Goal: Check status

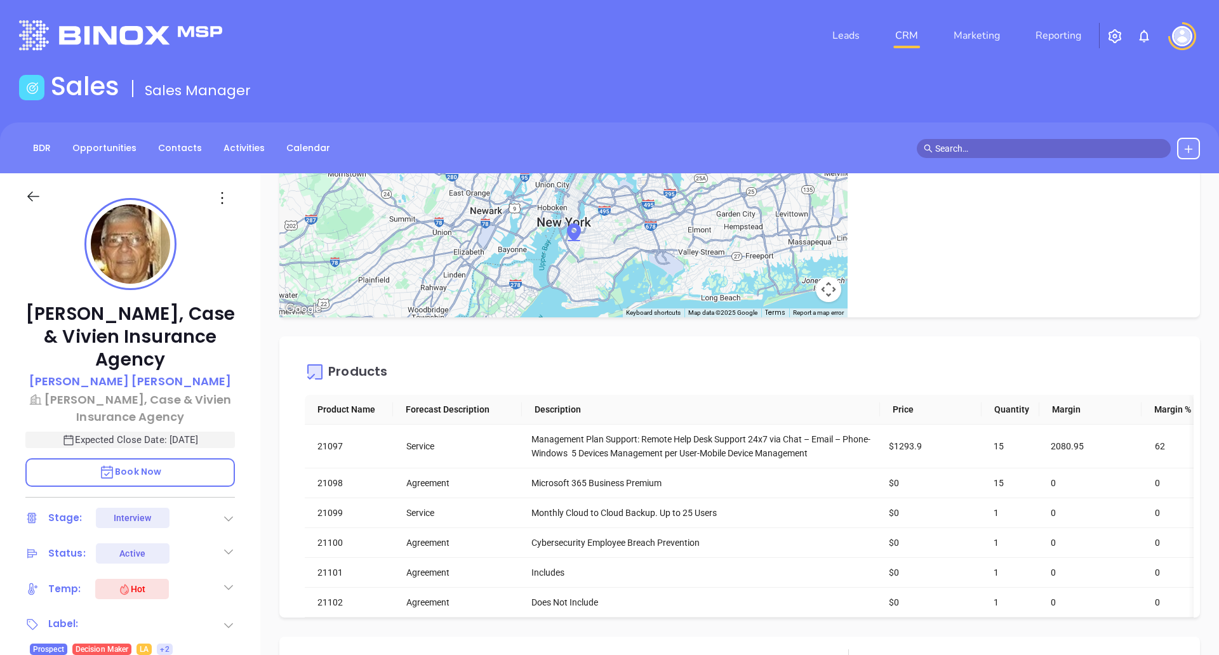
scroll to position [369, 0]
click at [114, 442] on p "Expected Close Date: [DATE]" at bounding box center [129, 440] width 209 height 17
click at [220, 437] on icon "Choose date, selected date is Oct 2, 2025" at bounding box center [218, 439] width 15 height 15
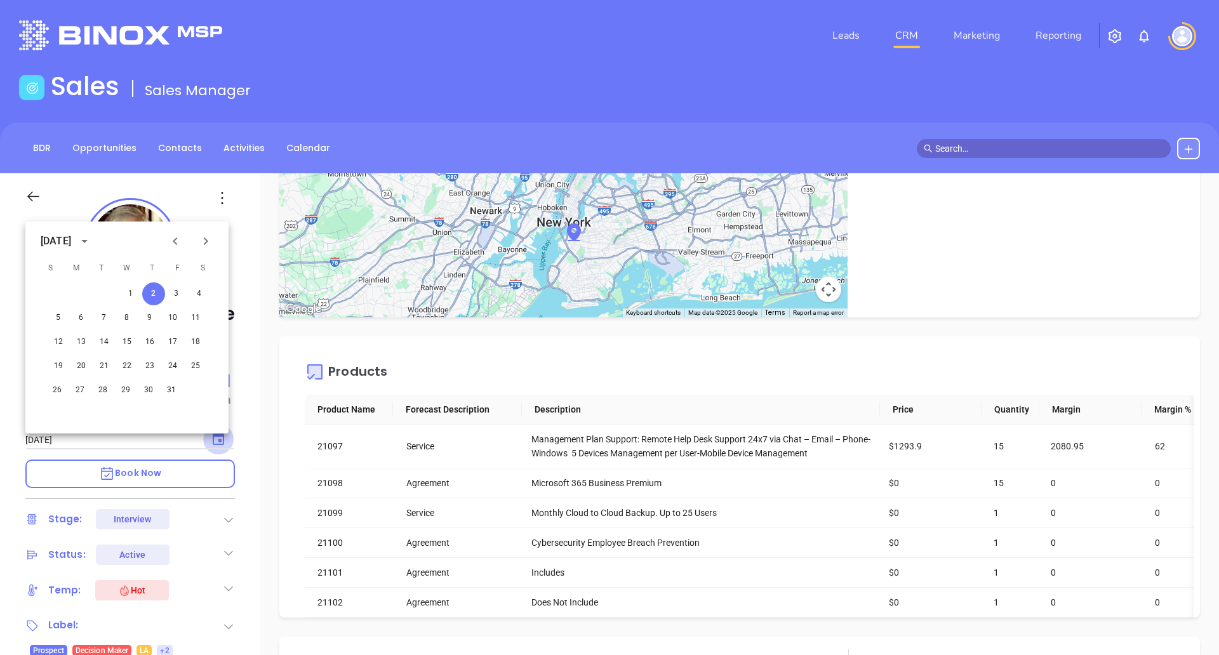
click at [220, 437] on icon "Choose date, selected date is Oct 2, 2025" at bounding box center [218, 439] width 15 height 15
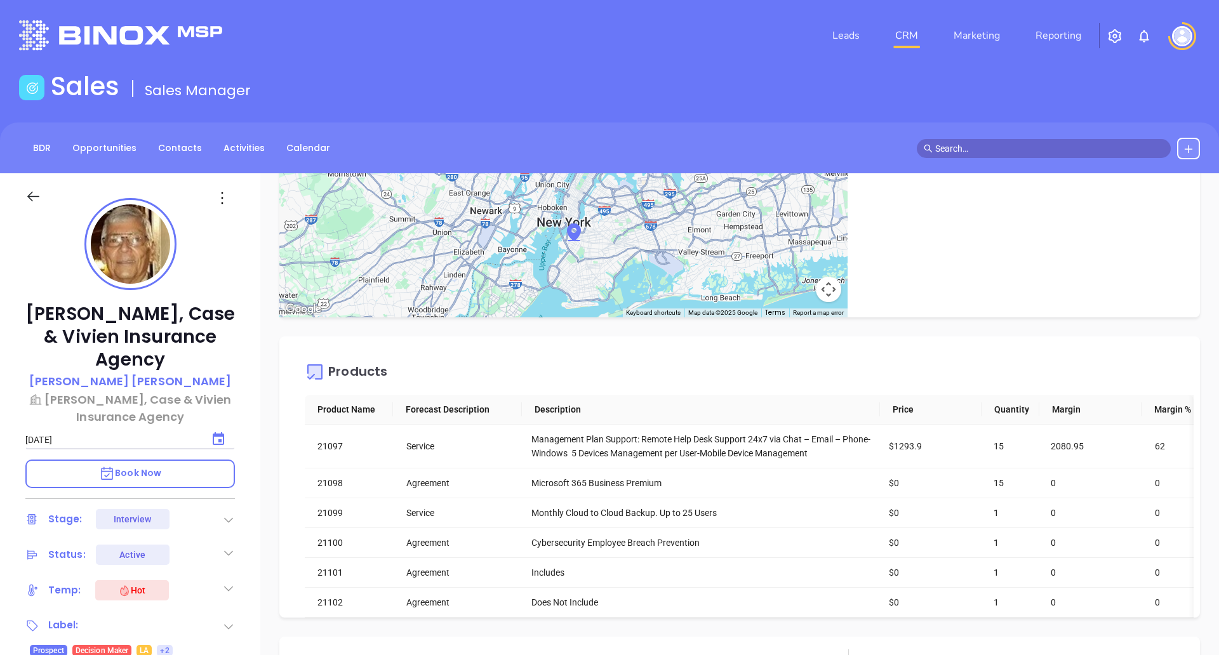
click at [249, 431] on div "[PERSON_NAME], Case & Vivien Insurance Agency [PERSON_NAME] [PERSON_NAME][GEOGR…" at bounding box center [130, 582] width 260 height 819
click at [220, 437] on p "Expected Close Date: [DATE]" at bounding box center [129, 440] width 209 height 17
click at [220, 437] on icon "Choose date, selected date is Oct 2, 2025" at bounding box center [218, 438] width 11 height 13
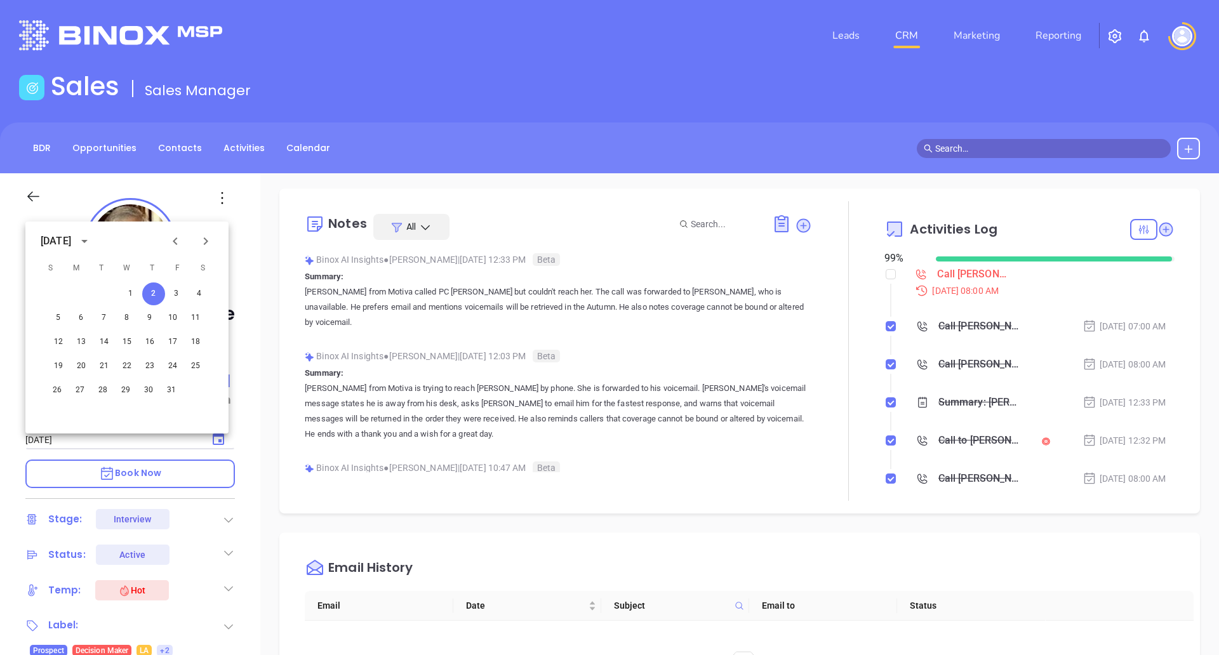
scroll to position [213, 0]
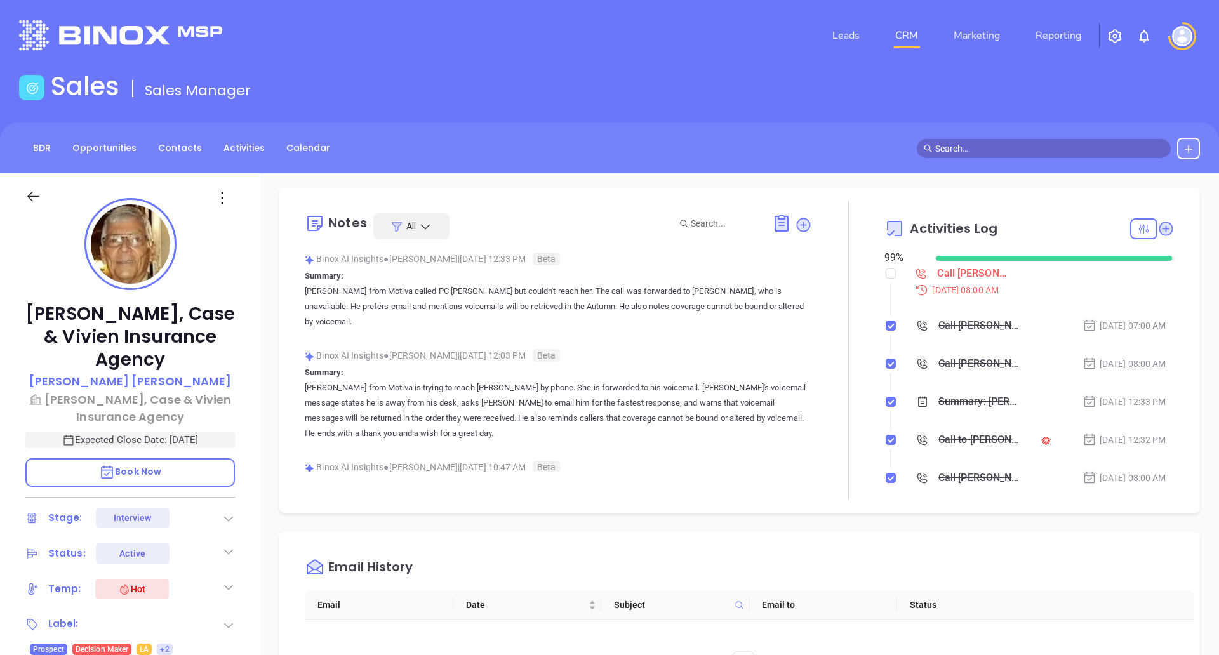
click at [945, 437] on div "Call to [PERSON_NAME]" at bounding box center [980, 439] width 84 height 19
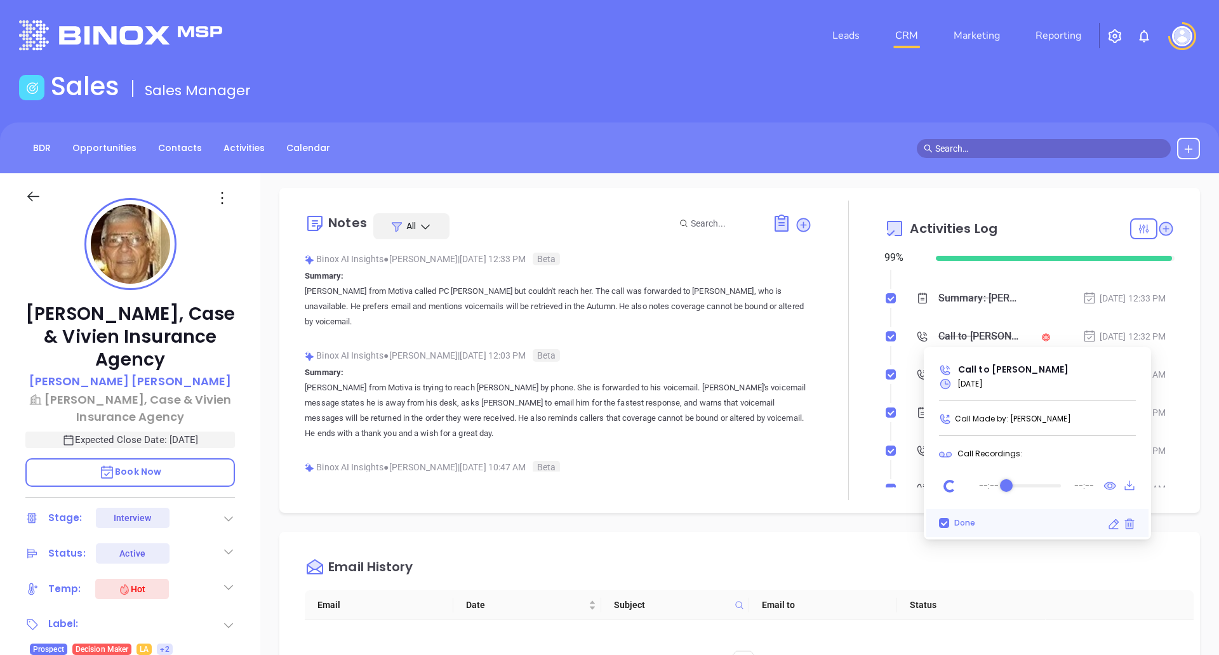
scroll to position [105, 0]
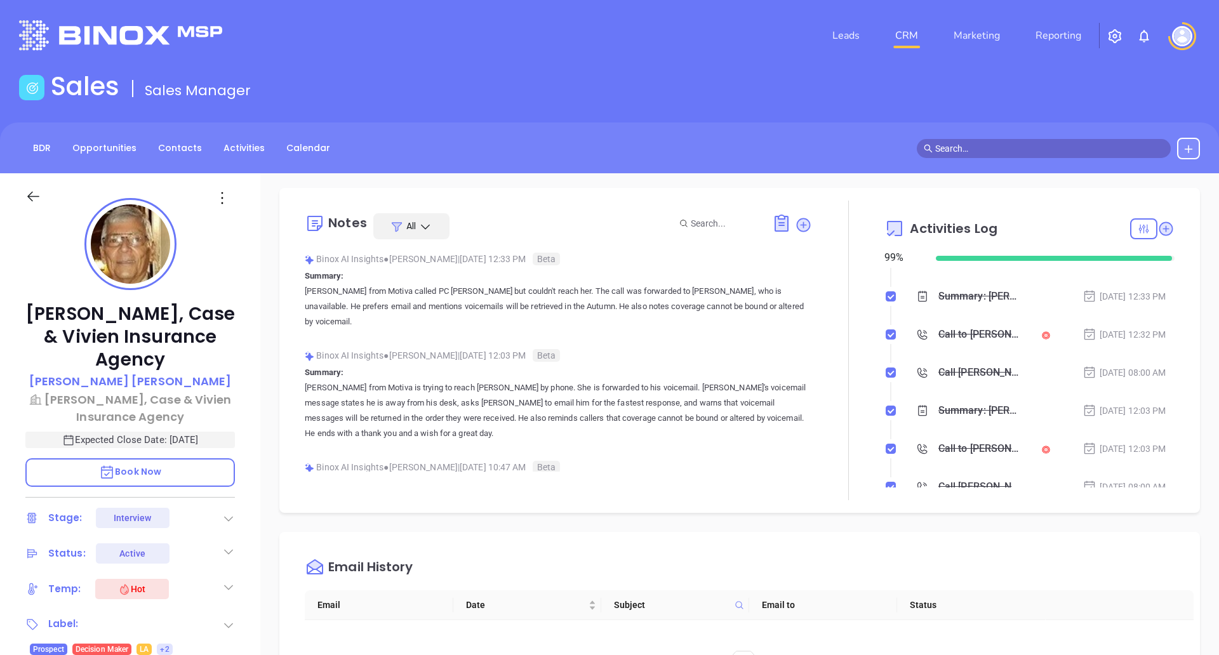
click at [939, 293] on div "Summary: [PERSON_NAME] from Motiva called PC [PERSON_NAME] but couldn't reach h…" at bounding box center [980, 296] width 84 height 19
click at [942, 332] on div "Call to [PERSON_NAME]" at bounding box center [980, 334] width 84 height 19
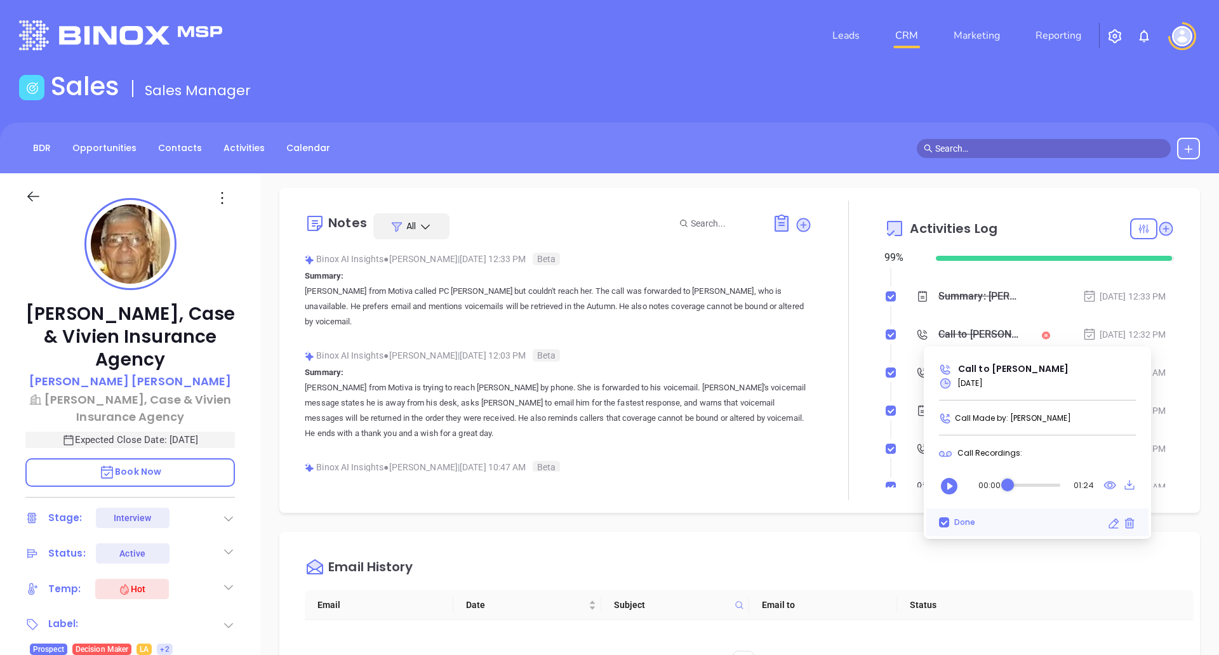
click at [942, 332] on div "Call to [PERSON_NAME]" at bounding box center [980, 334] width 84 height 19
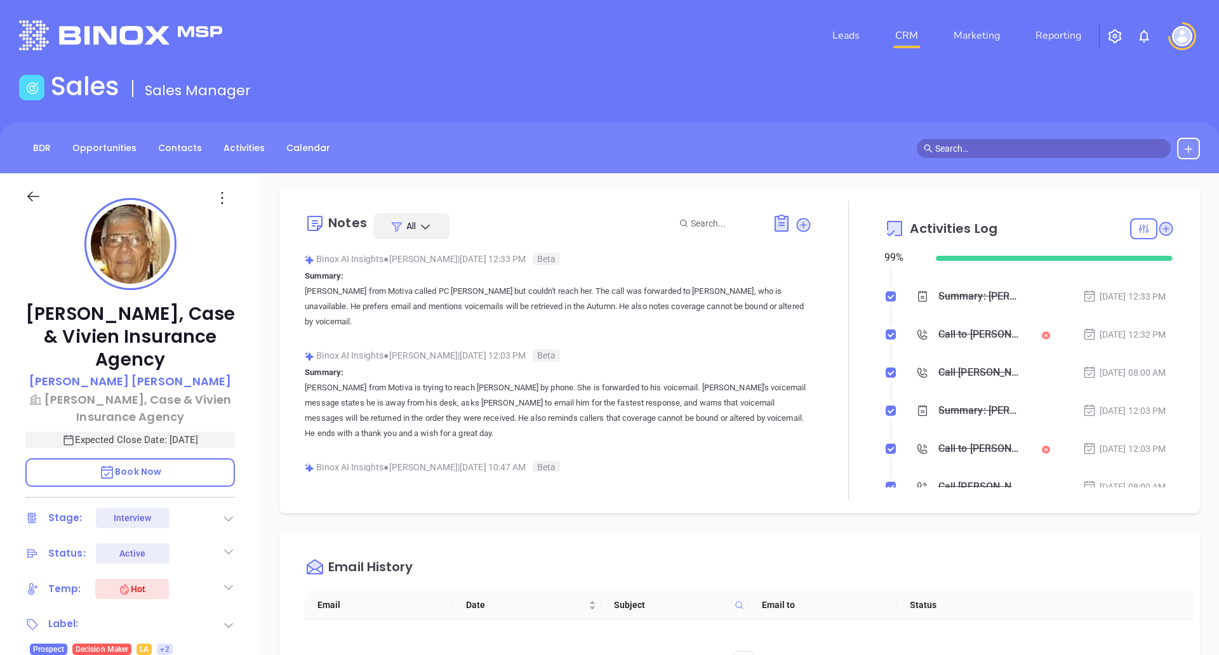
click at [938, 335] on div "Call to [PERSON_NAME]" at bounding box center [980, 334] width 84 height 19
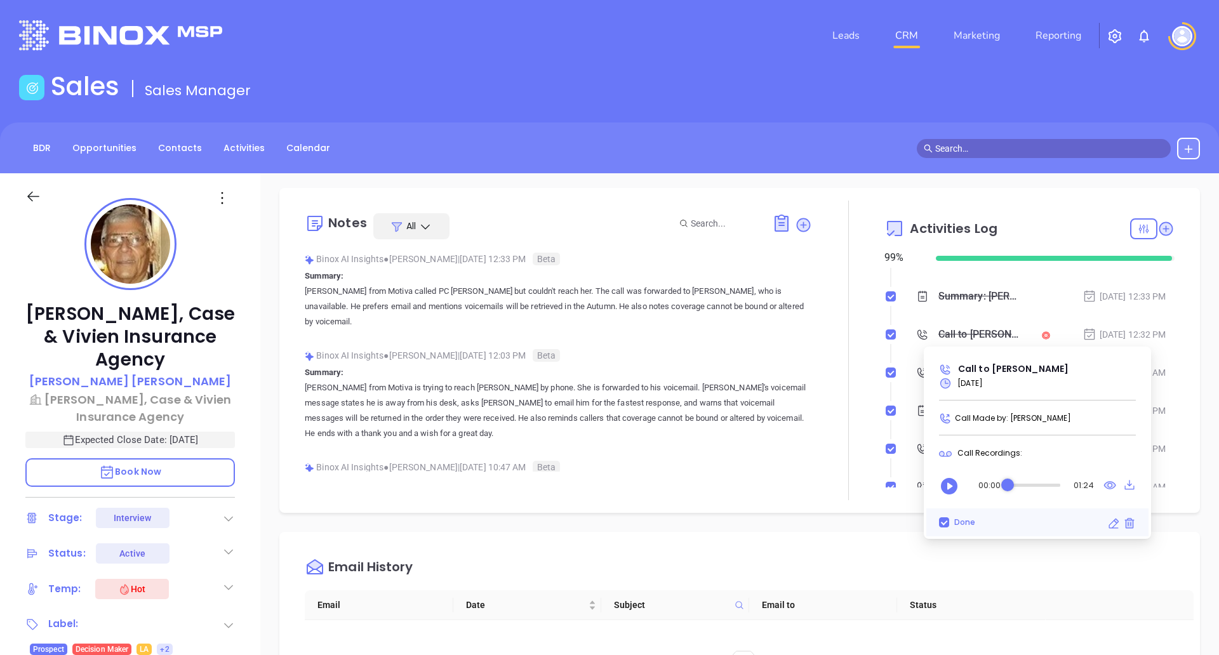
click at [938, 335] on div "Call to [PERSON_NAME]" at bounding box center [980, 334] width 84 height 19
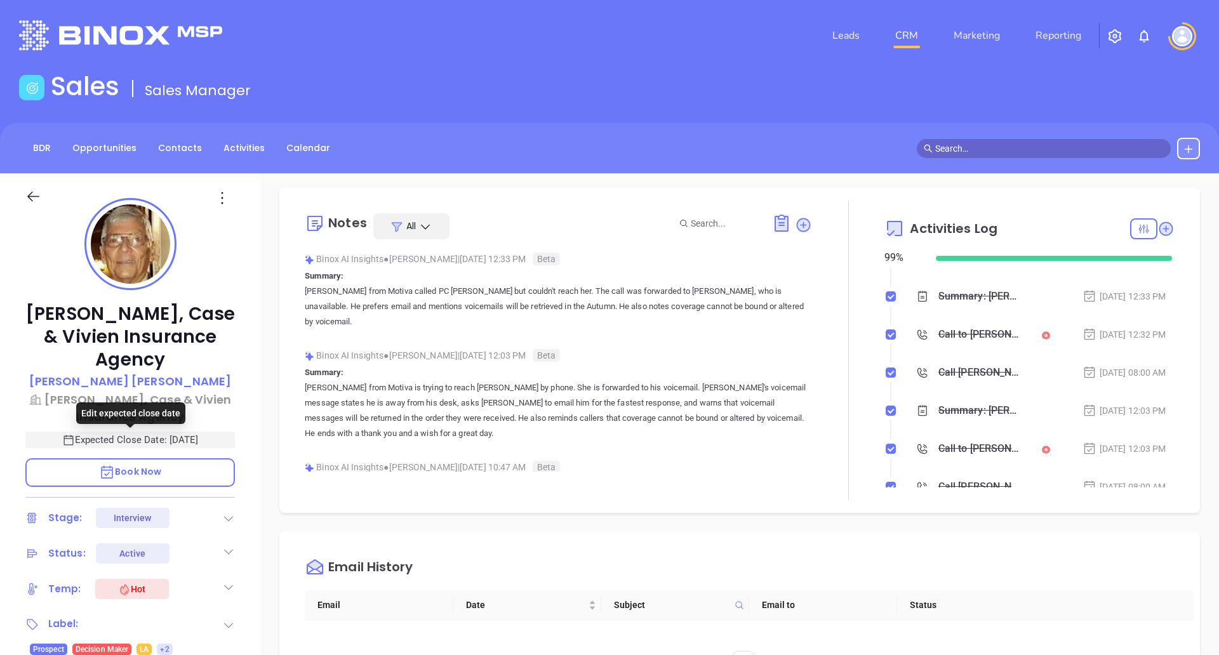
click at [181, 434] on p "Expected Close Date: [DATE]" at bounding box center [129, 440] width 209 height 17
click at [222, 437] on icon "Choose date, selected date is Oct 2, 2025" at bounding box center [218, 439] width 15 height 15
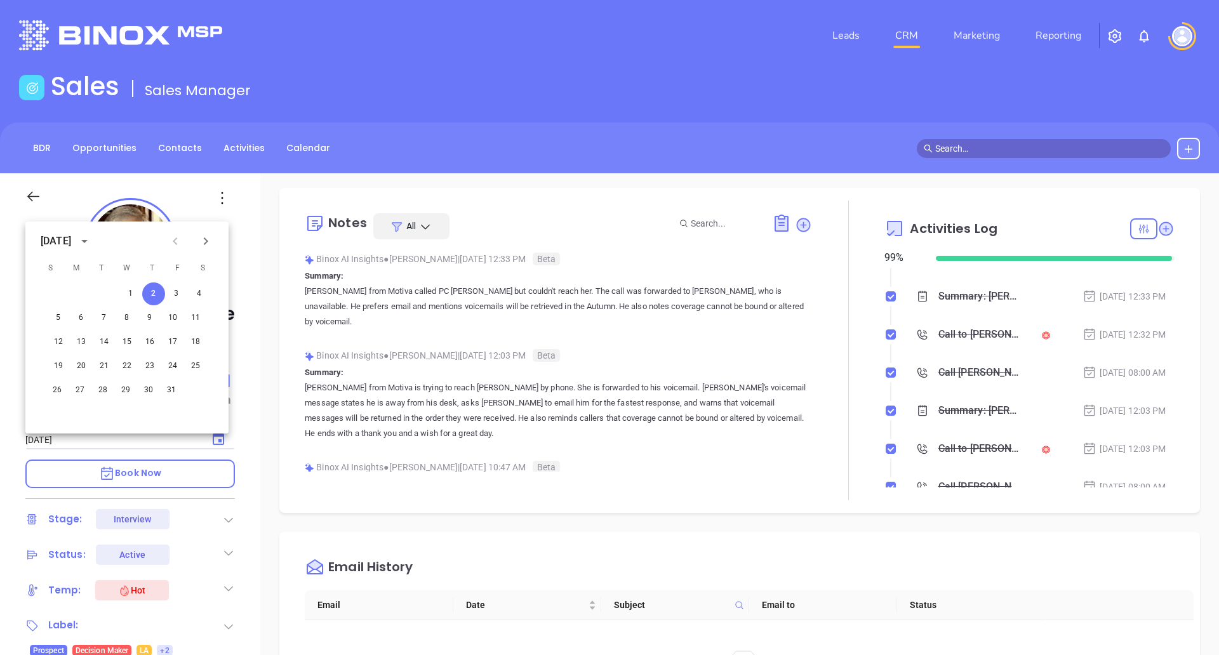
click at [176, 243] on icon "Previous month" at bounding box center [175, 241] width 4 height 8
click at [128, 366] on button "24" at bounding box center [127, 366] width 23 height 23
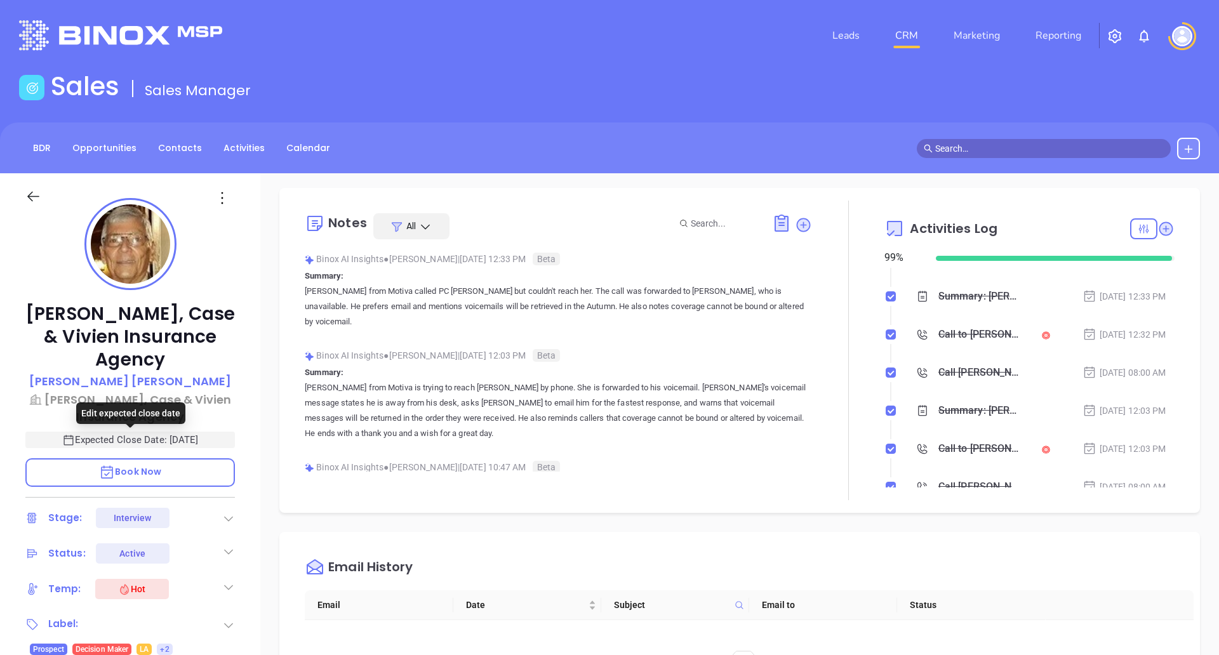
click at [199, 437] on p "Expected Close Date: [DATE]" at bounding box center [129, 440] width 209 height 17
click at [225, 438] on icon "Choose date, selected date is Sep 24, 2025" at bounding box center [218, 439] width 15 height 15
click at [262, 421] on div "Description Managed Services: No On-site Support Quote: #007678 Revenue & Margi…" at bounding box center [739, 617] width 958 height 889
click at [231, 441] on p "Expected Close Date: [DATE]" at bounding box center [129, 440] width 209 height 17
click at [211, 437] on icon "Choose date, selected date is Sep 24, 2025" at bounding box center [218, 439] width 15 height 15
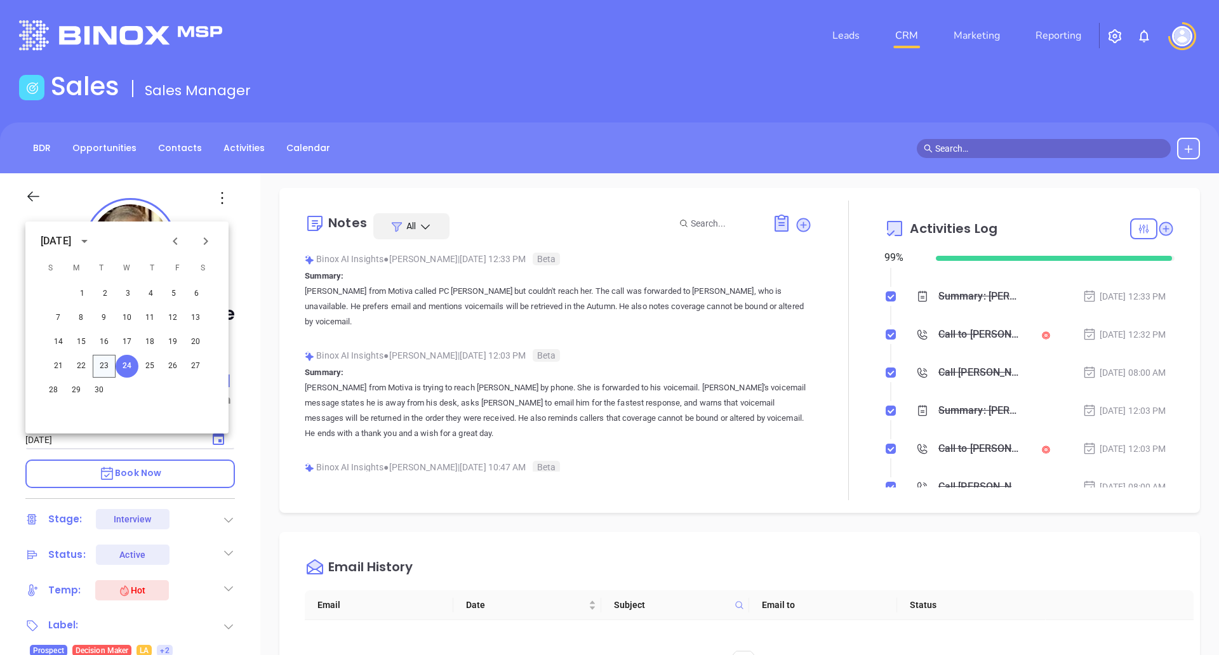
click at [101, 364] on button "23" at bounding box center [104, 366] width 23 height 23
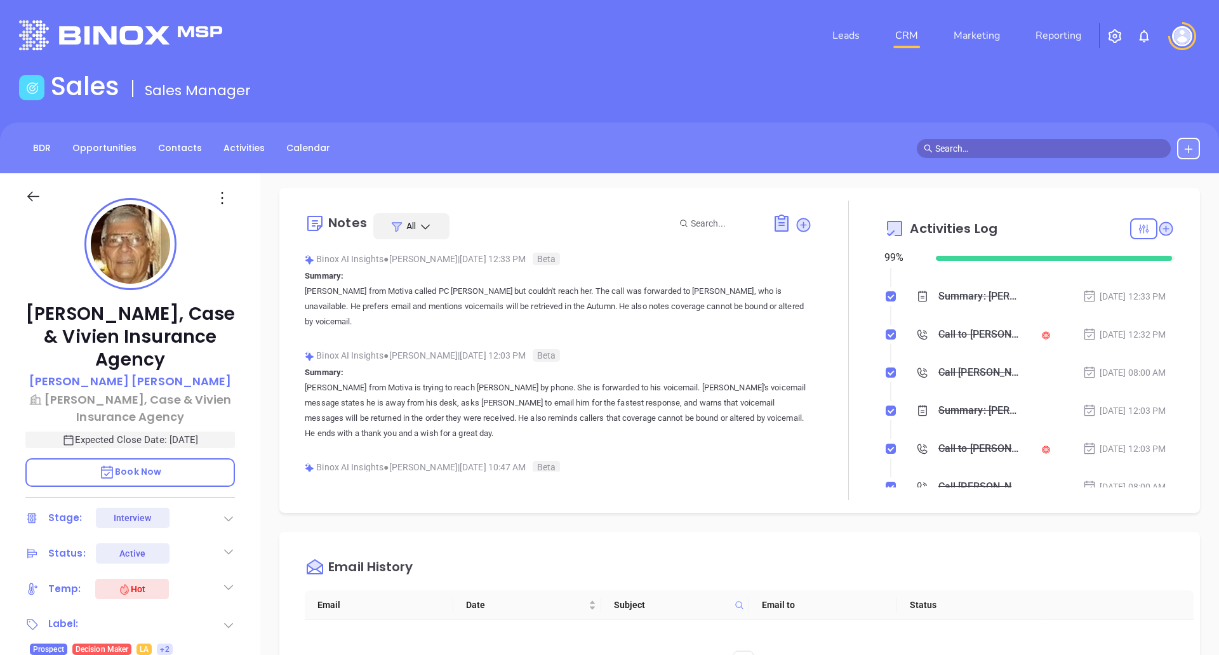
click at [221, 439] on p "Expected Close Date: [DATE]" at bounding box center [129, 440] width 209 height 17
click at [221, 439] on icon "Choose date, selected date is Sep 23, 2025" at bounding box center [218, 439] width 15 height 15
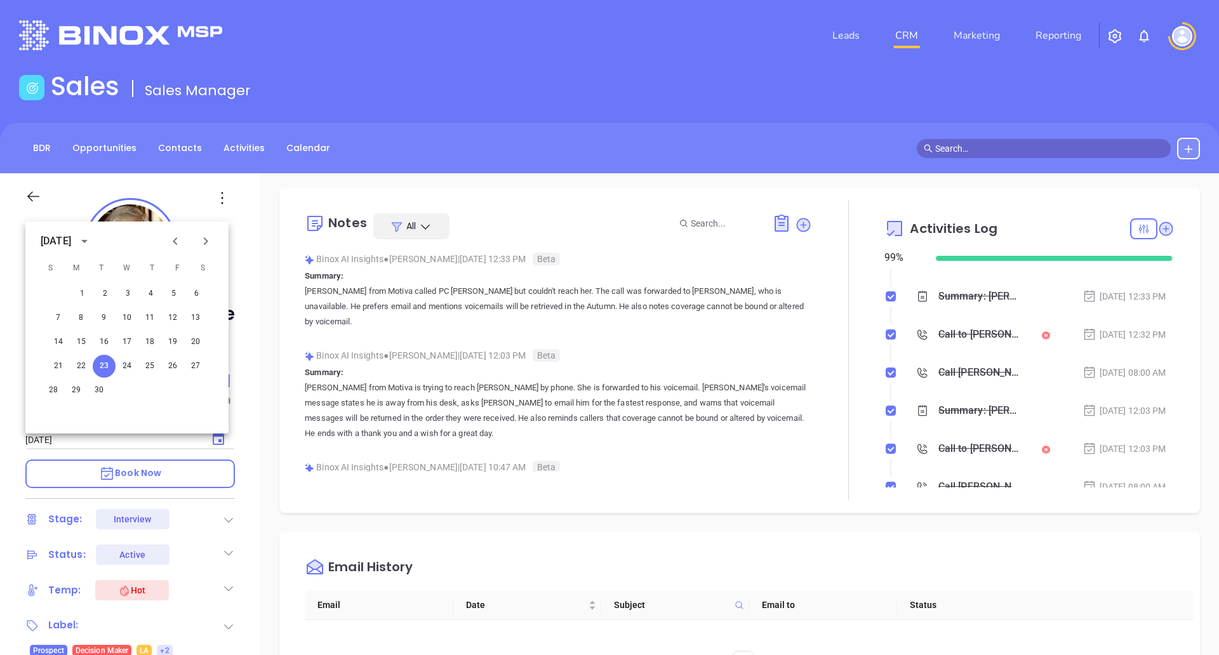
click at [235, 430] on div "[PERSON_NAME], Case & Vivien Insurance Agency [PERSON_NAME] [PERSON_NAME][GEOGR…" at bounding box center [130, 582] width 260 height 819
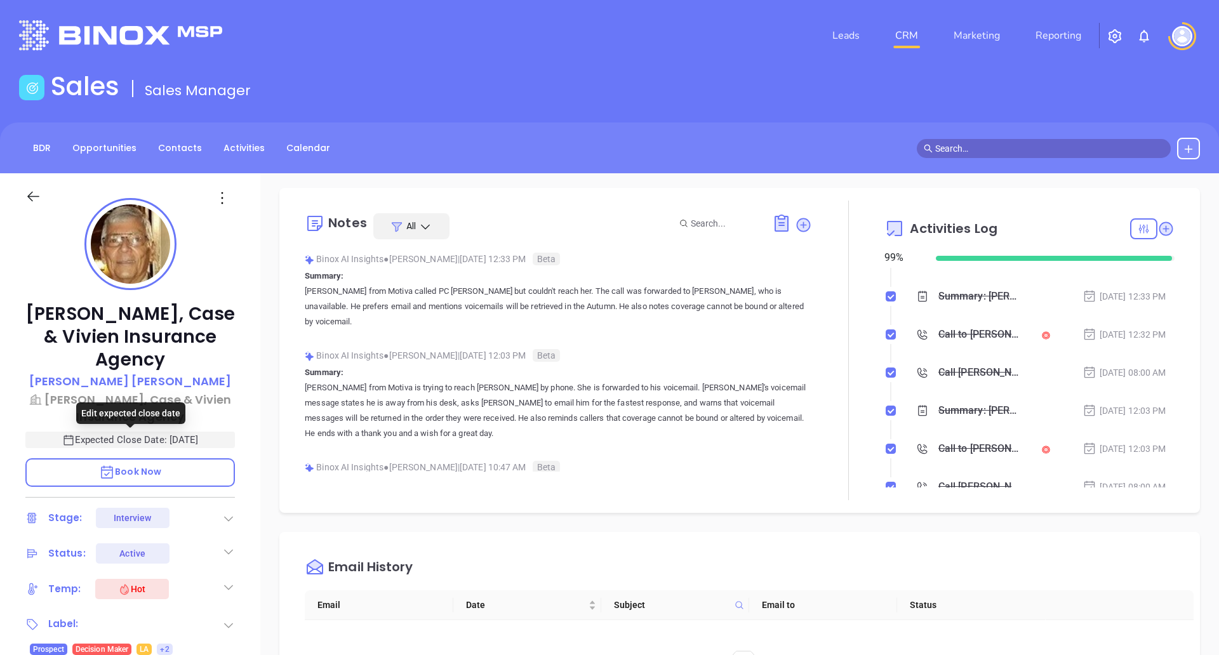
click at [216, 435] on p "Expected Close Date: [DATE]" at bounding box center [129, 440] width 209 height 17
click at [216, 435] on icon "Choose date, selected date is Sep 23, 2025" at bounding box center [218, 438] width 11 height 13
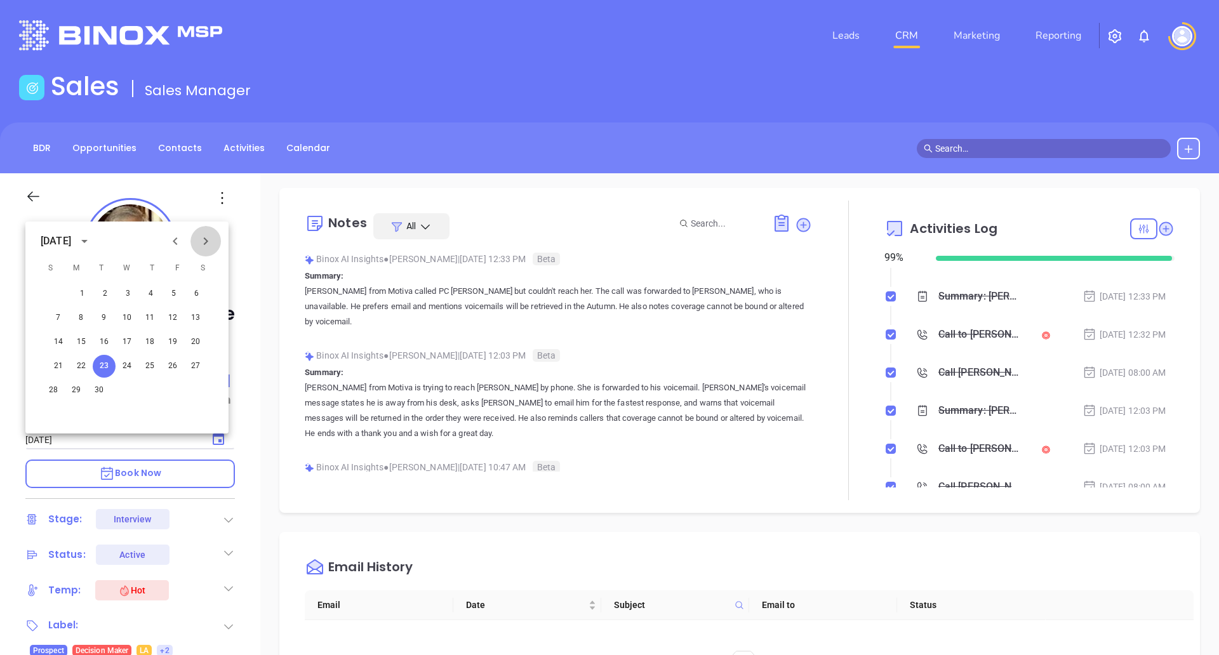
click at [199, 244] on icon "Next month" at bounding box center [205, 241] width 15 height 15
click at [161, 294] on button "2" at bounding box center [153, 293] width 23 height 23
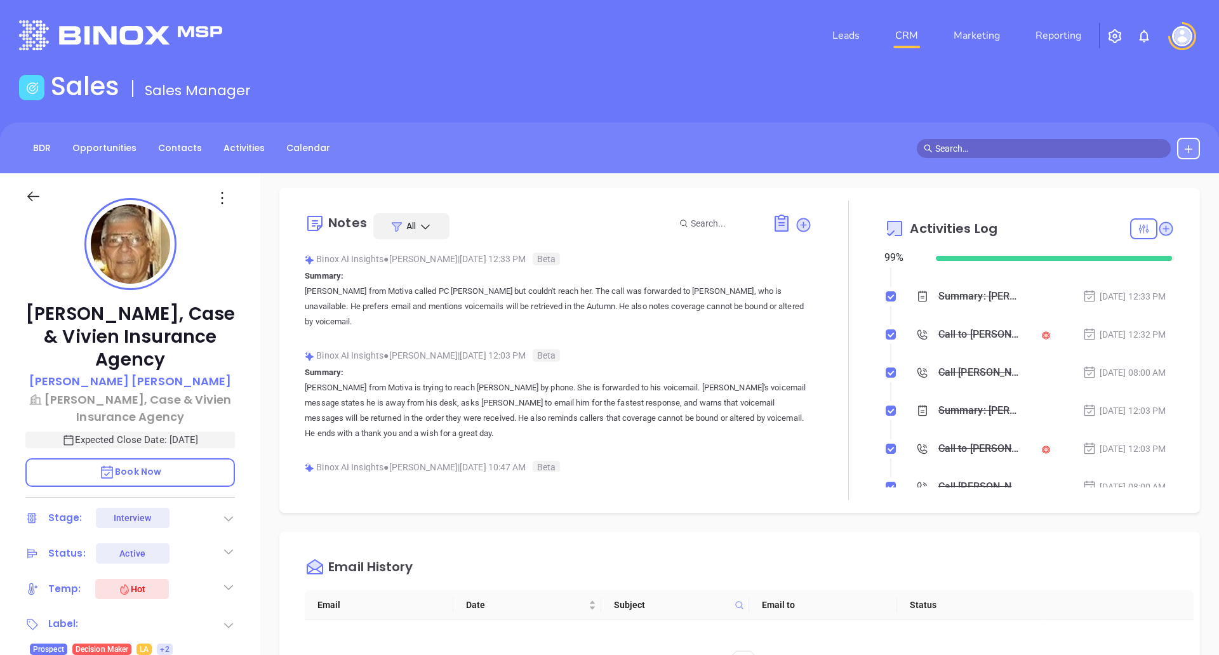
click at [192, 439] on p "Expected Close Date: [DATE]" at bounding box center [129, 440] width 209 height 17
click at [218, 437] on icon "Choose date, selected date is Oct 2, 2025" at bounding box center [218, 439] width 15 height 15
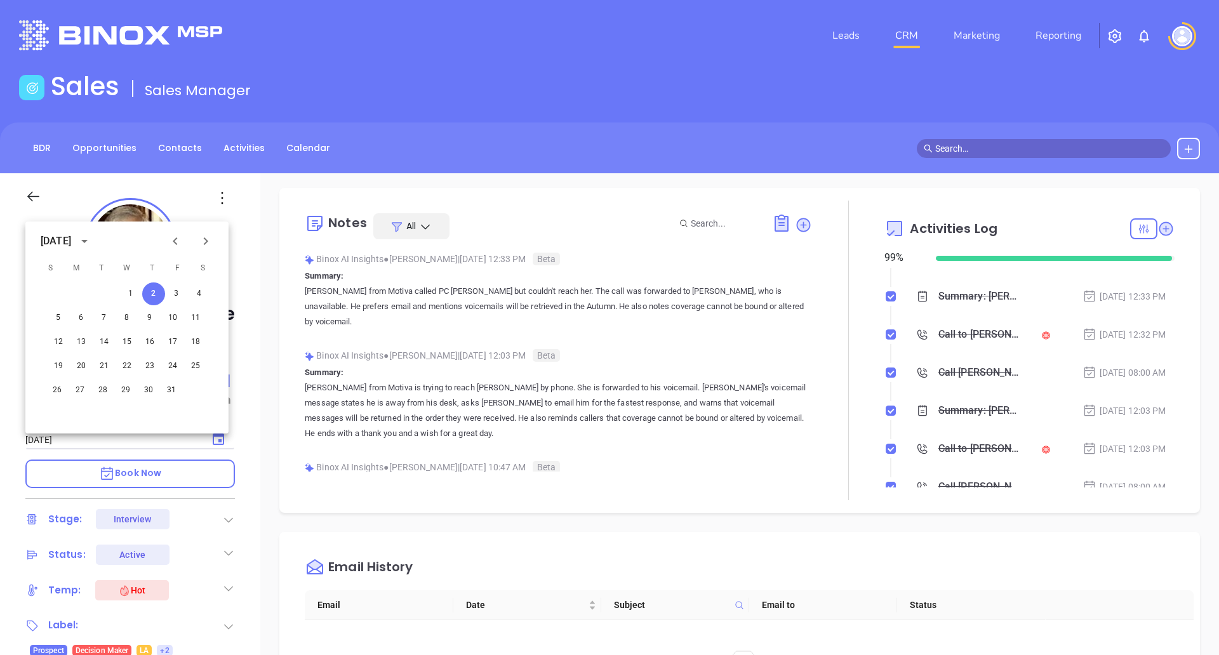
click at [967, 340] on div "Call to [PERSON_NAME]" at bounding box center [980, 334] width 84 height 19
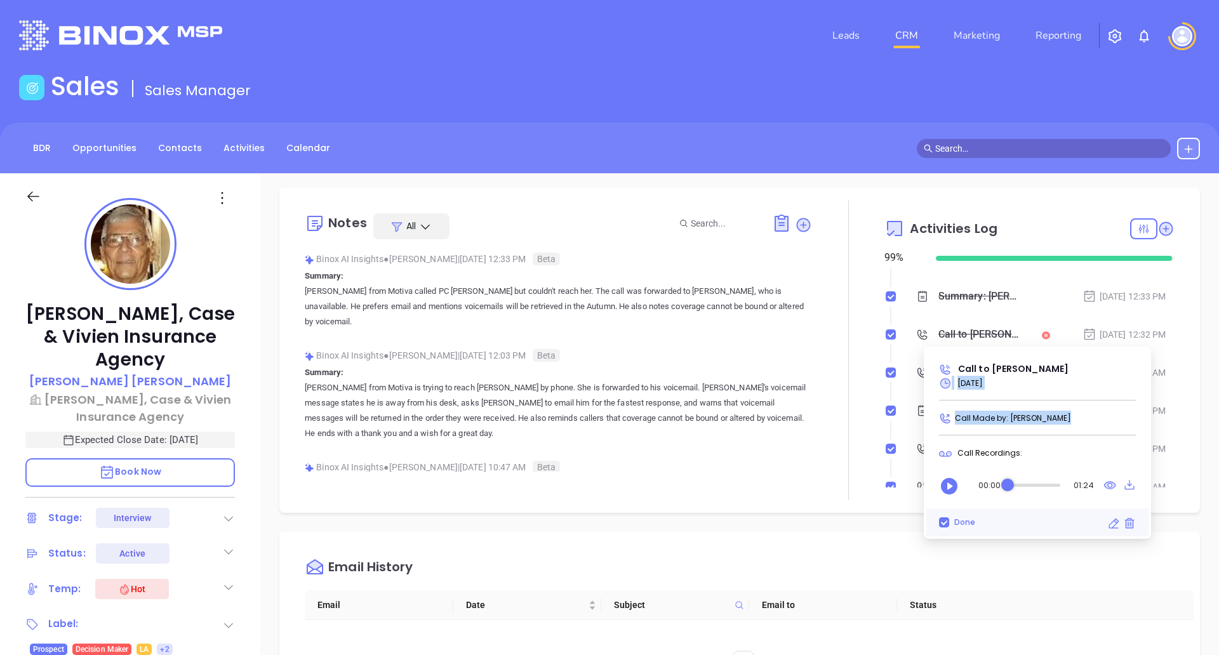
drag, startPoint x: 1063, startPoint y: 421, endPoint x: 939, endPoint y: 401, distance: 126.1
click at [939, 401] on div "Call to [PERSON_NAME] [DATE] Call Made by: [PERSON_NAME] Call Recordings: 00:00…" at bounding box center [1037, 442] width 222 height 187
copy div "[DATE] Call Made by: [PERSON_NAME]"
